Goal: Information Seeking & Learning: Learn about a topic

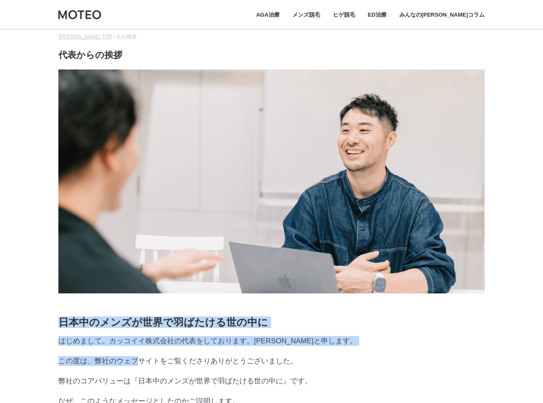
drag, startPoint x: 55, startPoint y: 323, endPoint x: 140, endPoint y: 355, distance: 91.6
drag, startPoint x: 140, startPoint y: 355, endPoint x: 120, endPoint y: 345, distance: 22.9
click at [120, 345] on p "はじめまして。カッコイイ株式会社の代表をしております。[PERSON_NAME]と申します。" at bounding box center [271, 341] width 426 height 10
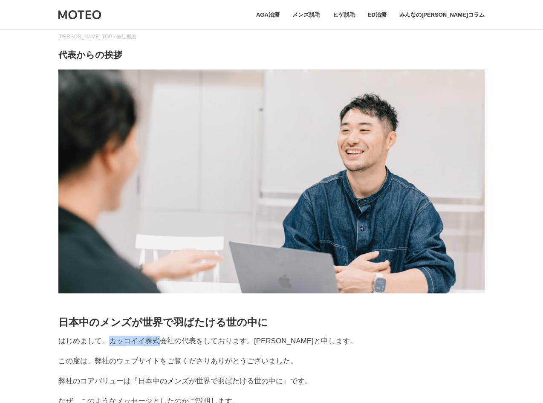
drag, startPoint x: 109, startPoint y: 342, endPoint x: 162, endPoint y: 349, distance: 52.8
click at [162, 346] on p "はじめまして。カッコイイ株式会社の代表をしております。[PERSON_NAME]と申します。" at bounding box center [271, 341] width 426 height 10
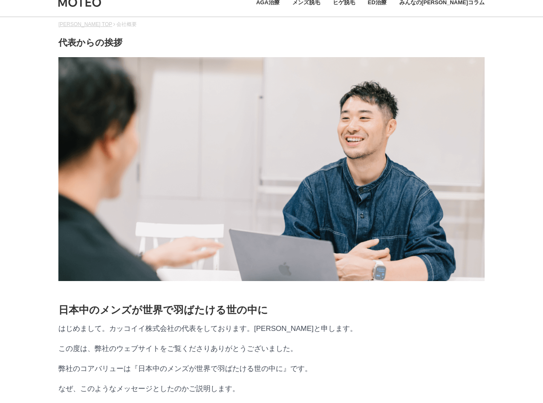
scroll to position [14, 0]
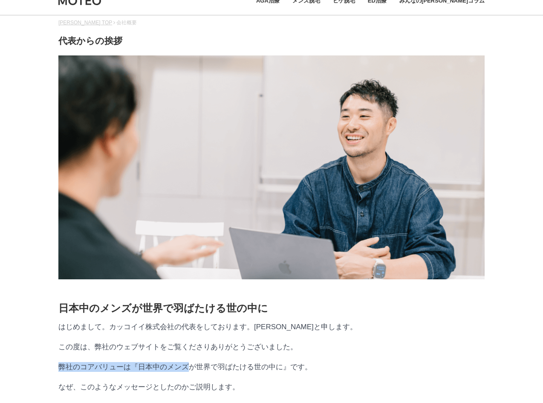
drag, startPoint x: 61, startPoint y: 373, endPoint x: 186, endPoint y: 377, distance: 124.9
click at [186, 372] on p "弊社のコアバリューは『日本中のメンズが世界で羽ばたける世の中に』です。" at bounding box center [271, 367] width 426 height 10
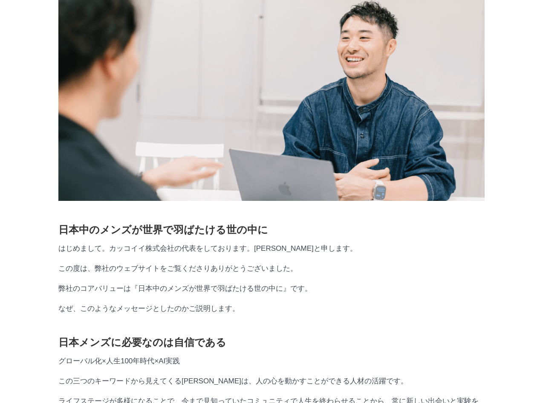
scroll to position [99, 0]
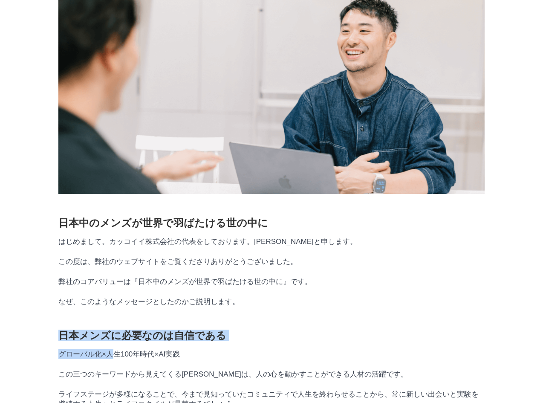
drag, startPoint x: 61, startPoint y: 343, endPoint x: 118, endPoint y: 357, distance: 59.4
click at [118, 357] on div "日本メンズに必要なのは自信である グローバル化×人生100年時代×AI実践 この三つのキーワードから見えてくる[PERSON_NAME]は、人の心を動かすこと…" at bounding box center [271, 404] width 426 height 148
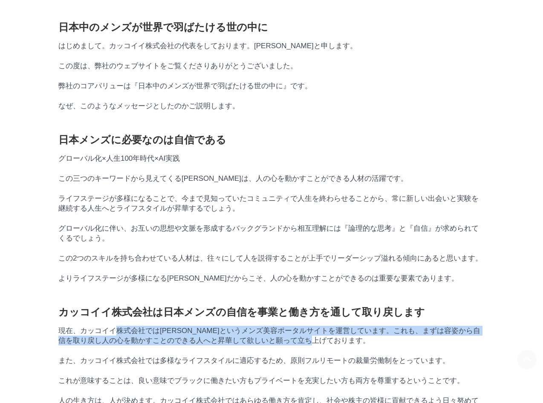
scroll to position [298, 0]
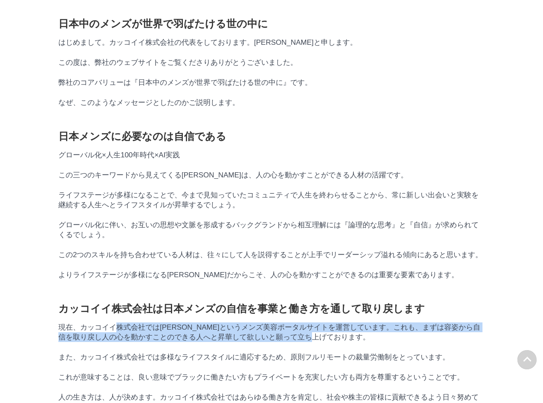
drag, startPoint x: 118, startPoint y: 357, endPoint x: 358, endPoint y: 368, distance: 239.7
click at [358, 368] on div "カッコイイ株式会社は日本メンズの自信を事業と働き方を通して取り戻します 現在、カッコイイ株式会社では[PERSON_NAME]というメンズ美容ポータルサイトを…" at bounding box center [271, 357] width 426 height 108
click at [358, 342] on p "現在、カッコイイ株式会社では[PERSON_NAME]というメンズ美容ポータルサイトを運営しています。これも、まずは容姿から自信を取り戻し人の心を動かすことの…" at bounding box center [271, 332] width 426 height 20
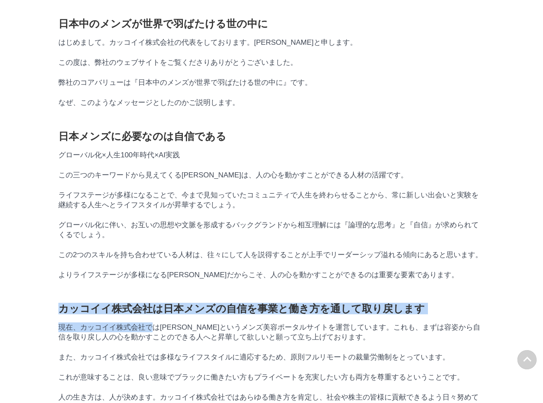
drag, startPoint x: 54, startPoint y: 332, endPoint x: 150, endPoint y: 342, distance: 97.2
click at [150, 342] on div "カッコイイ株式会社は日本メンズの自信を事業と働き方を通して取り戻します 現在、カッコイイ株式会社では[PERSON_NAME]というメンズ美容ポータルサイトを…" at bounding box center [271, 357] width 426 height 108
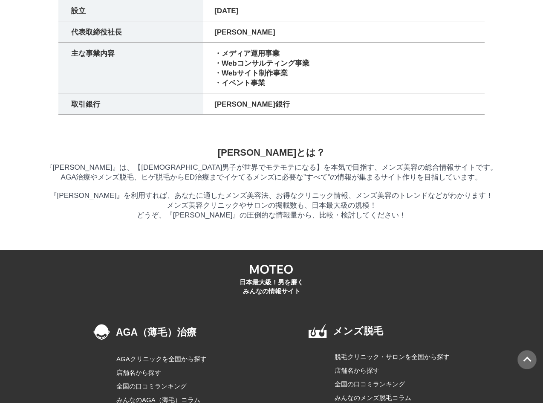
scroll to position [1520, 0]
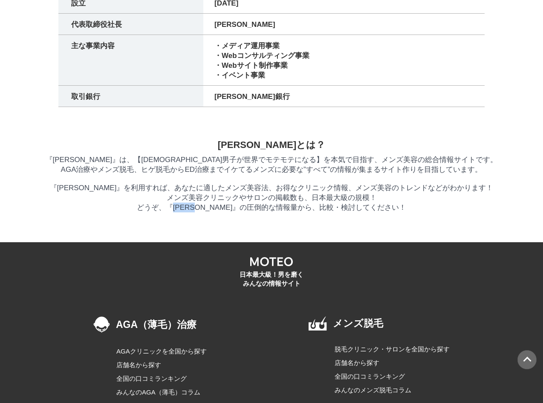
drag, startPoint x: 211, startPoint y: 279, endPoint x: 186, endPoint y: 277, distance: 25.2
click at [186, 212] on p "『[PERSON_NAME]』は、【[DEMOGRAPHIC_DATA]男子が世界でモテモテになる】を本気で目指す、メンズ美容の総合情報サイトです。 AGA治…" at bounding box center [271, 184] width 543 height 58
